Goal: Check status: Check status

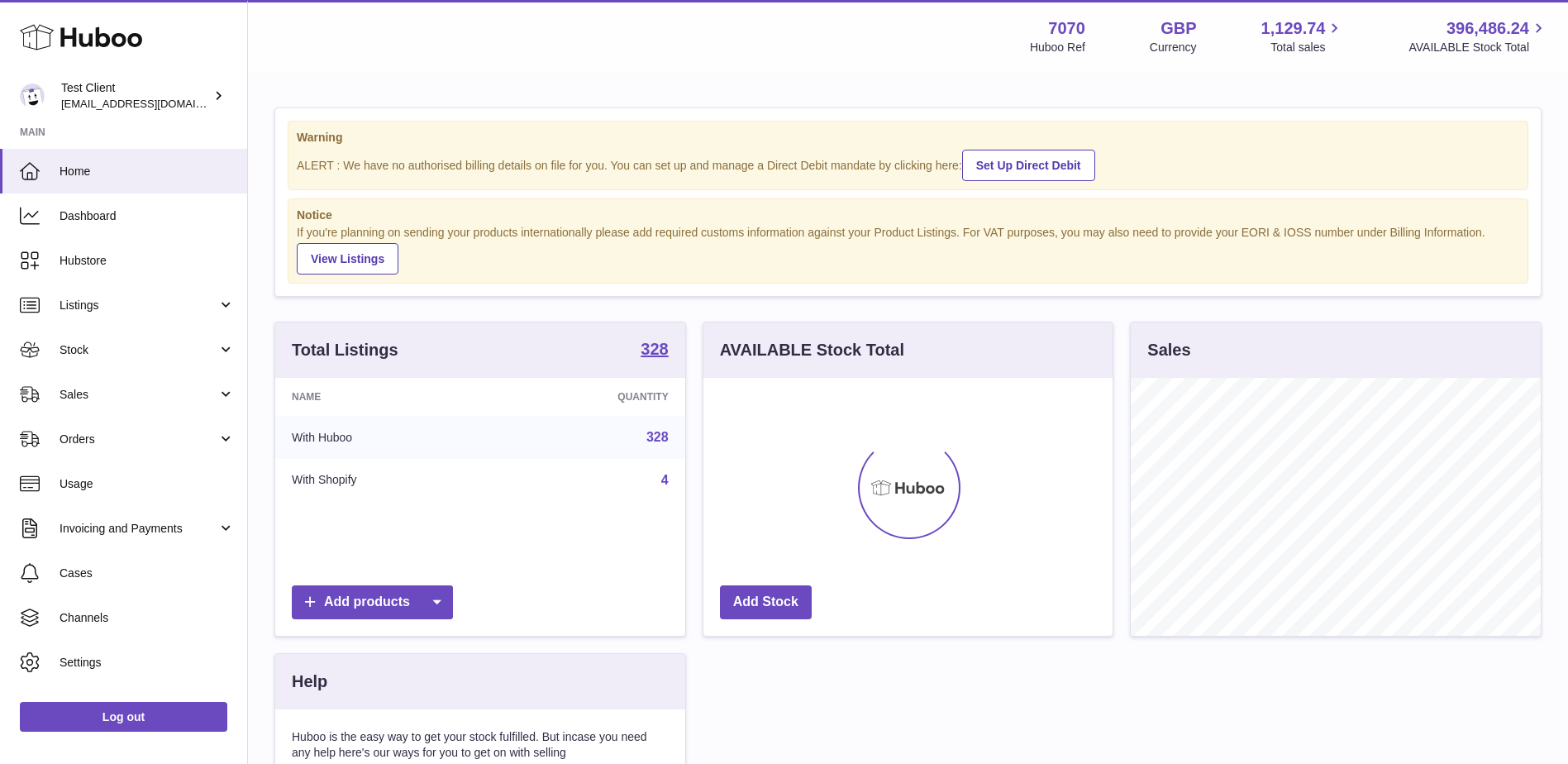
scroll to position [258, 409]
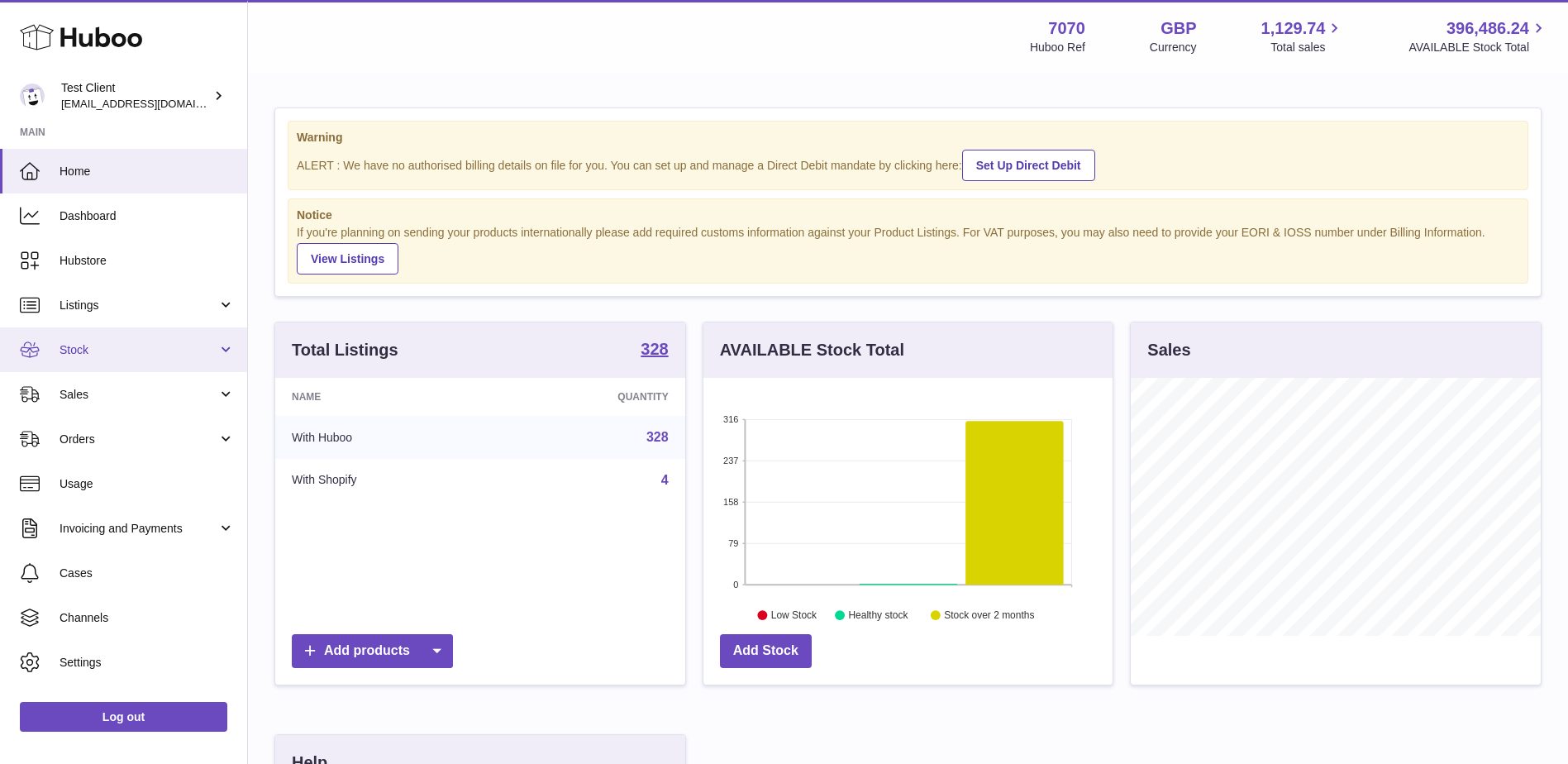
click at [163, 346] on span "Stock" at bounding box center [139, 350] width 158 height 16
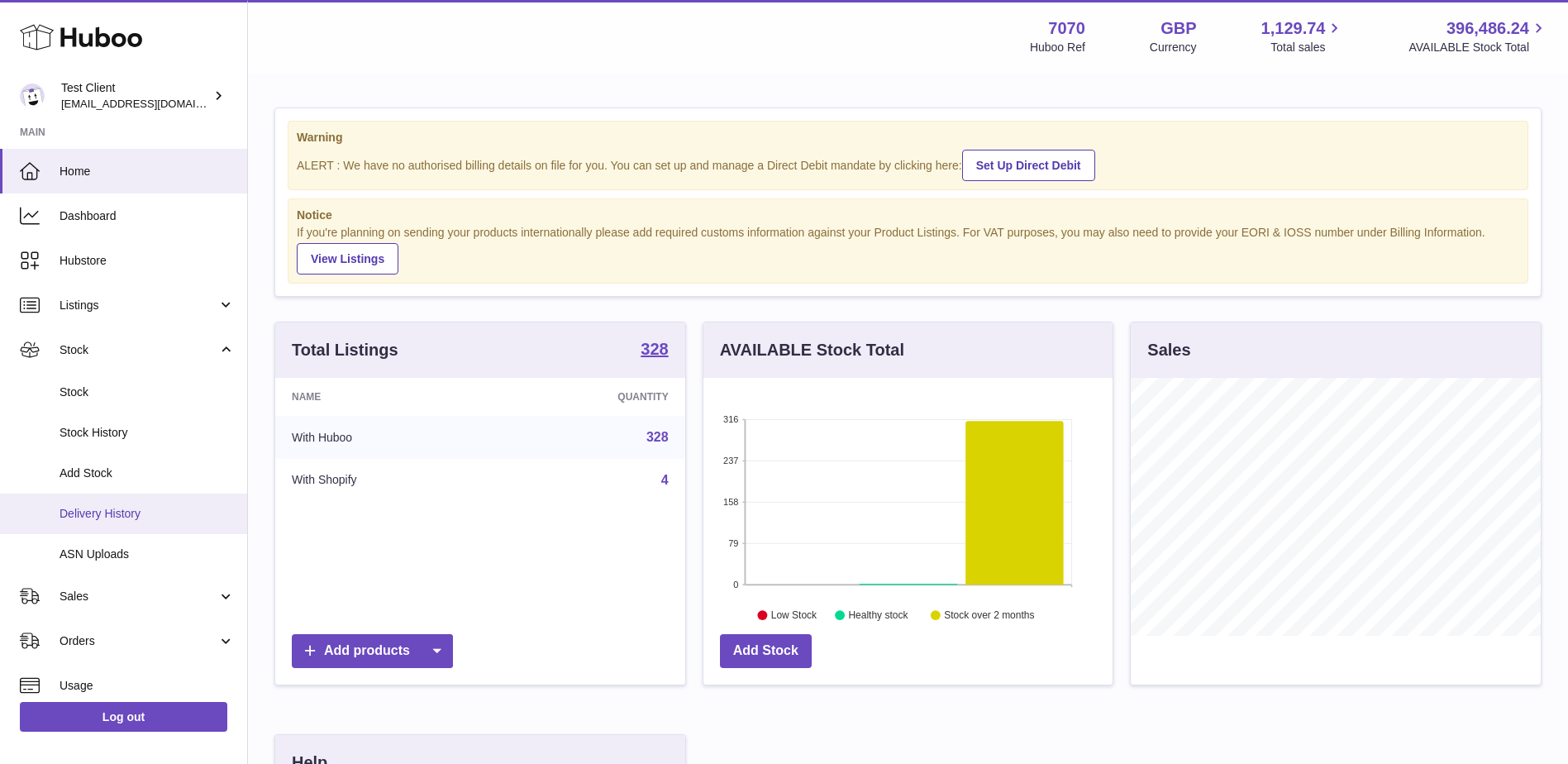
click at [156, 514] on span "Delivery History" at bounding box center [148, 514] width 175 height 16
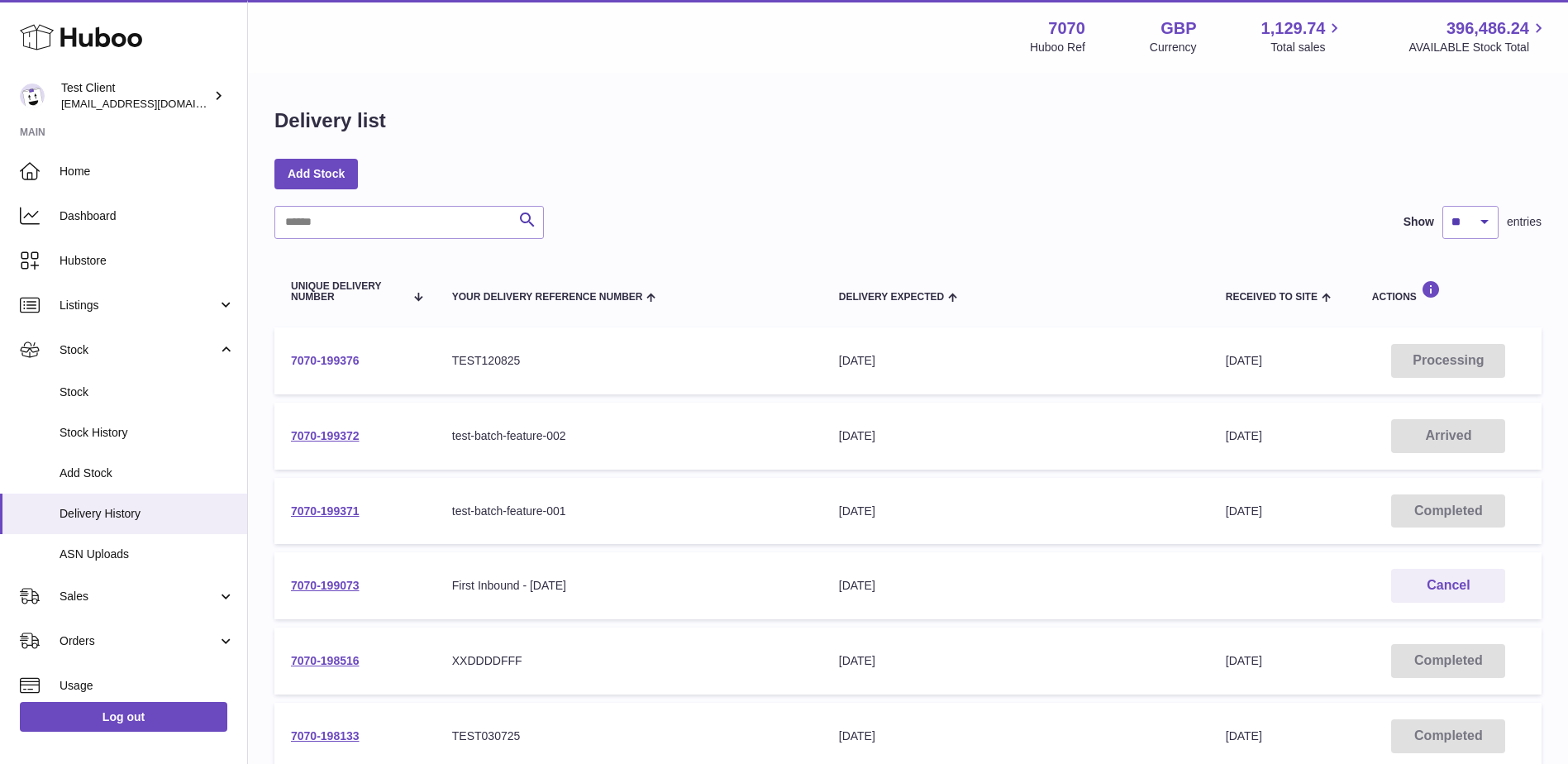
click at [340, 359] on link "7070-199376" at bounding box center [325, 360] width 69 height 13
click at [885, 240] on div "Search Show ** ** ** *** entries Unique Delivery Number Your Delivery Reference…" at bounding box center [908, 656] width 1267 height 902
click at [318, 359] on link "7070-199376" at bounding box center [325, 360] width 69 height 13
click at [353, 359] on link "7070-199376" at bounding box center [325, 360] width 69 height 13
click at [343, 363] on link "7070-199376" at bounding box center [325, 360] width 69 height 13
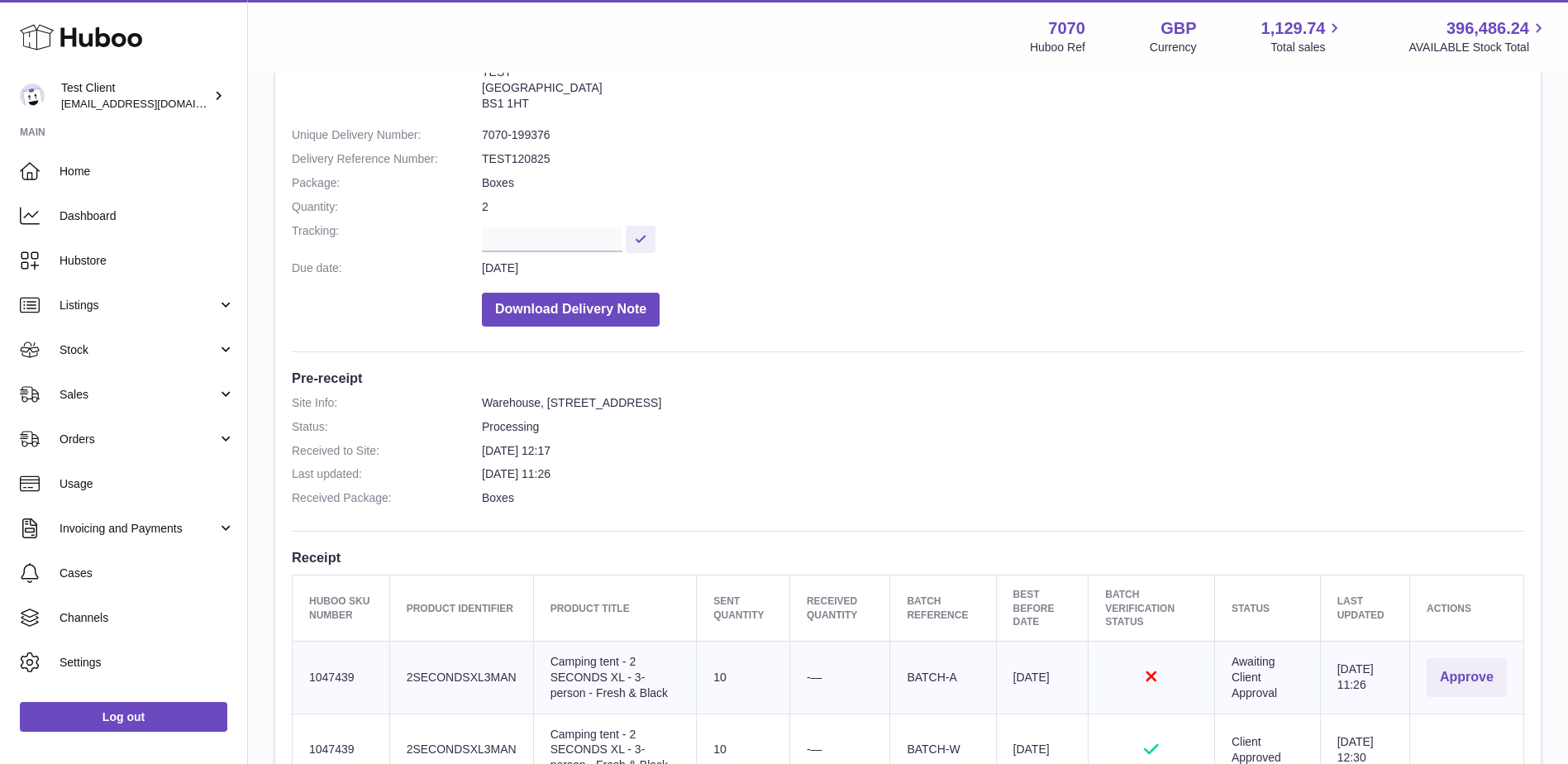
scroll to position [413, 0]
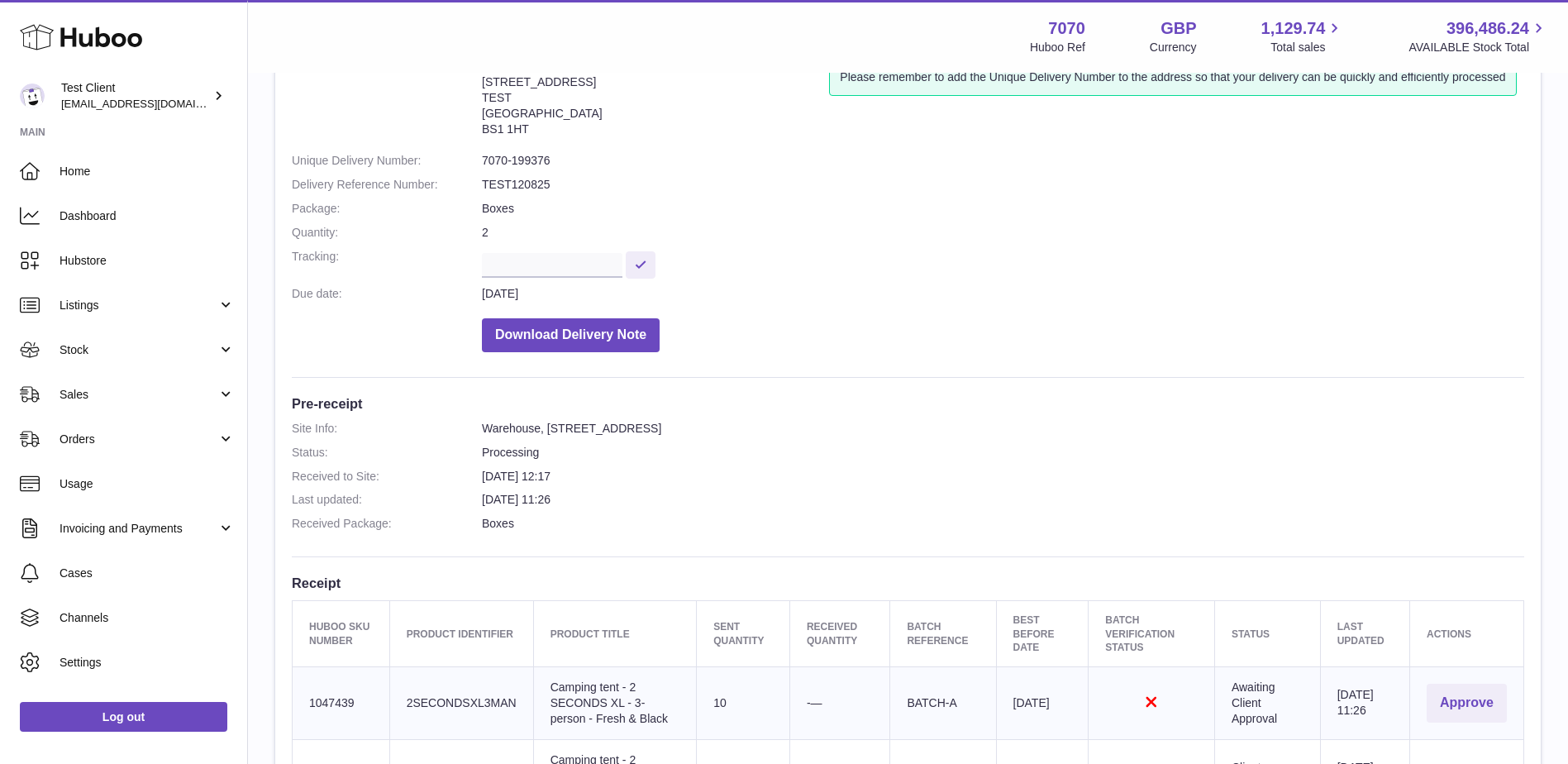
scroll to position [331, 0]
